Goal: Register for event/course

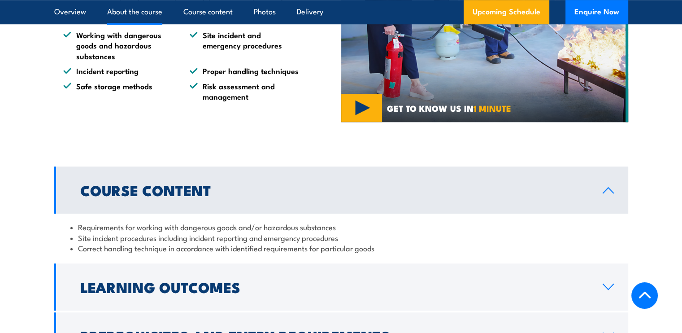
scroll to position [647, 0]
click at [335, 202] on link "Course Content" at bounding box center [341, 189] width 574 height 47
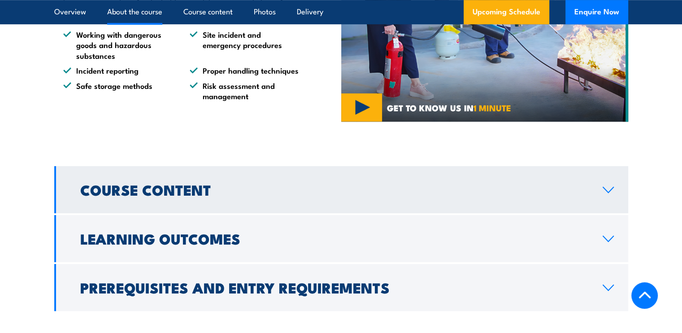
click at [335, 202] on link "Course Content" at bounding box center [341, 189] width 574 height 47
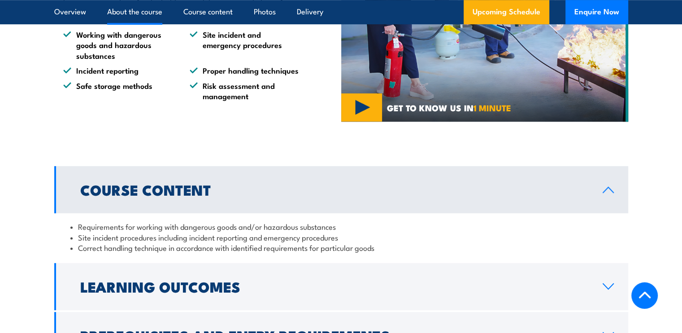
click at [335, 202] on link "Course Content" at bounding box center [341, 189] width 574 height 47
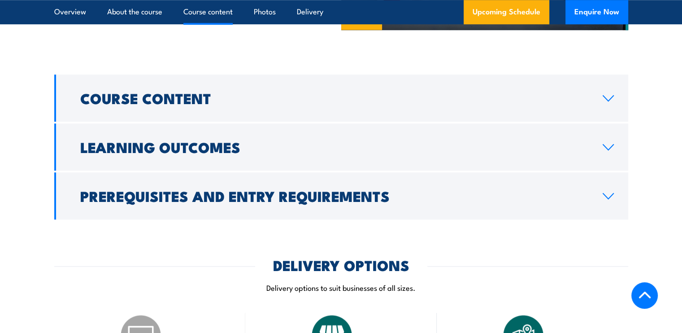
scroll to position [740, 0]
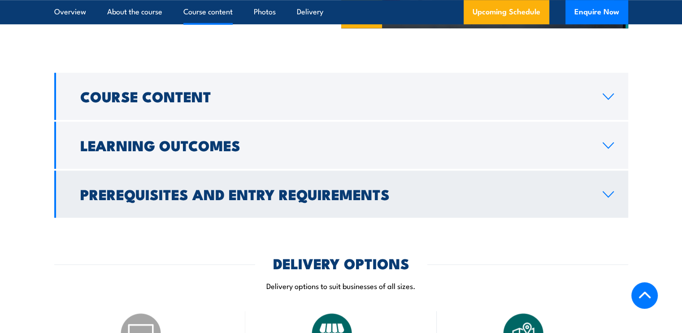
click at [446, 200] on h2 "Prerequisites and Entry Requirements" at bounding box center [334, 193] width 508 height 13
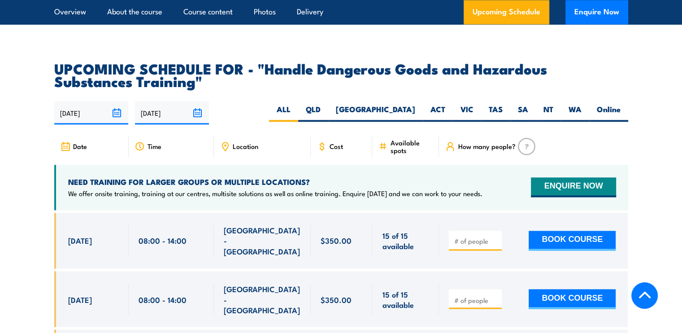
scroll to position [1415, 0]
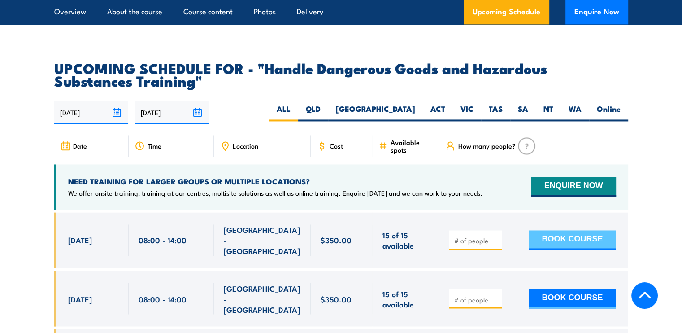
click at [553, 243] on button "BOOK COURSE" at bounding box center [571, 240] width 87 height 20
type input "1"
click at [533, 241] on button "BOOK COURSE" at bounding box center [571, 240] width 87 height 20
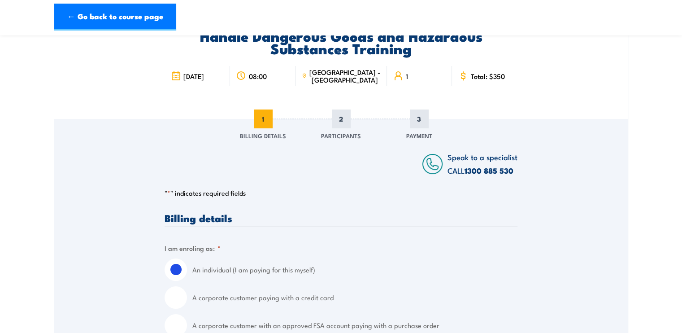
scroll to position [39, 0]
